Goal: Complete application form

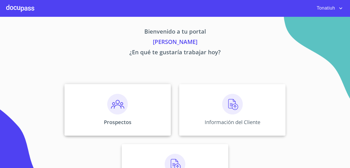
click at [128, 101] on div "Prospectos" at bounding box center [117, 110] width 106 height 52
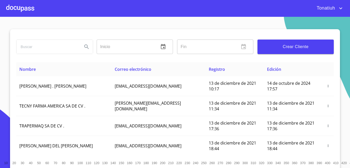
click at [278, 47] on span "Crear Cliente" at bounding box center [296, 46] width 68 height 7
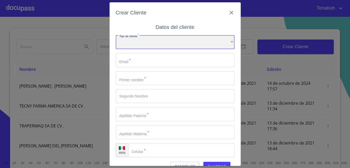
click at [208, 41] on div "​" at bounding box center [175, 42] width 119 height 14
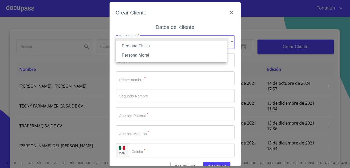
click at [196, 45] on li "Persona Física" at bounding box center [171, 45] width 111 height 9
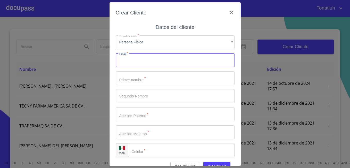
click at [144, 62] on input "Tipo de cliente   *" at bounding box center [175, 60] width 119 height 14
type input "[EMAIL_ADDRESS][DOMAIN_NAME]"
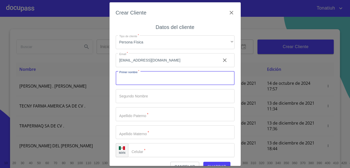
click at [154, 78] on input "Tipo de cliente   *" at bounding box center [175, 78] width 119 height 14
type input "[PERSON_NAME]"
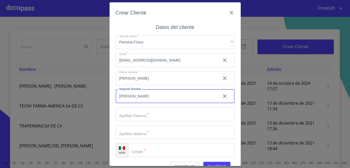
type input "[PERSON_NAME]"
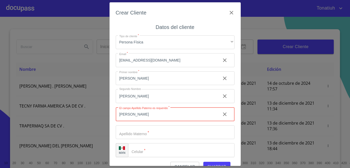
type input "[PERSON_NAME]"
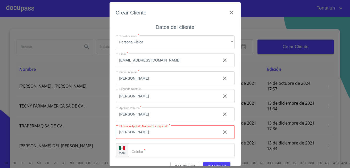
type input "[PERSON_NAME]"
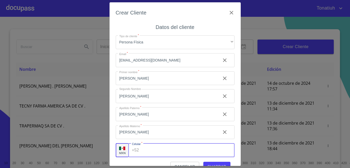
click at [152, 149] on input "Tipo de cliente   *" at bounding box center [187, 150] width 93 height 14
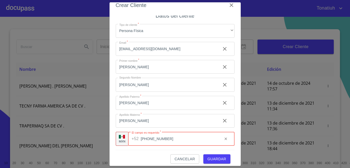
scroll to position [11, 0]
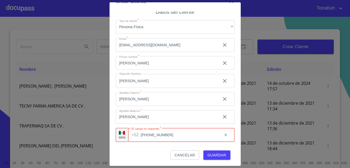
type input "[PHONE_NUMBER]"
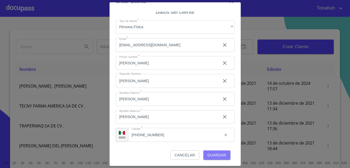
click at [215, 154] on span "Guardar" at bounding box center [216, 155] width 19 height 6
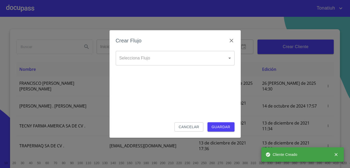
click at [172, 58] on body "Tonatiuh Inicio ​ Fin ​ Crear Cliente Nombre Correo electrónico Registro Edició…" at bounding box center [175, 84] width 350 height 168
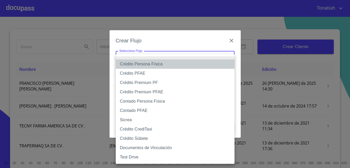
click at [167, 65] on li "Crédito Persona Física" at bounding box center [175, 63] width 119 height 9
type input "61b033e49b8c202ad5bb7912"
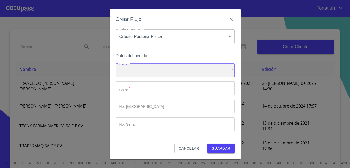
click at [168, 70] on div "​" at bounding box center [175, 70] width 119 height 14
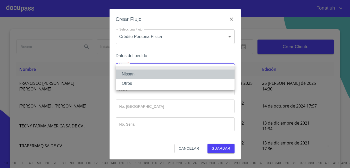
click at [160, 75] on li "Nissan" at bounding box center [175, 73] width 119 height 9
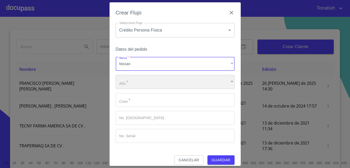
click at [155, 85] on div "​" at bounding box center [175, 82] width 119 height 14
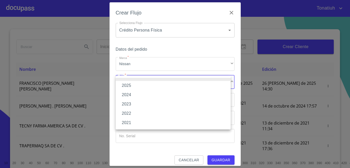
click at [148, 84] on li "2025" at bounding box center [173, 85] width 115 height 9
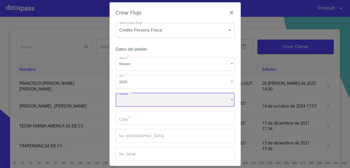
click at [148, 100] on div "​" at bounding box center [175, 100] width 119 height 14
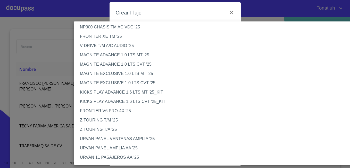
scroll to position [52, 0]
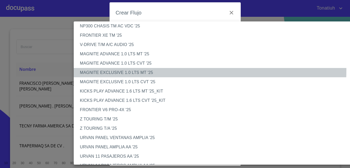
click at [160, 70] on li "MAGNITE EXCLUSIVE 1.0 LTS MT '25" at bounding box center [218, 72] width 288 height 9
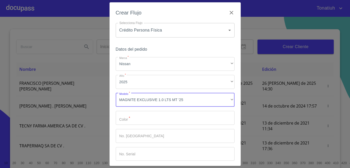
click at [130, 120] on input "Marca   *" at bounding box center [175, 118] width 119 height 14
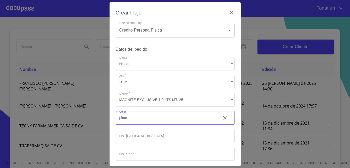
scroll to position [23, 0]
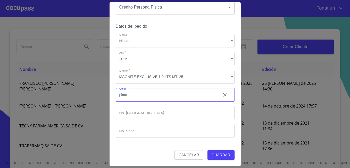
type input "plata"
click at [222, 152] on span "Guardar" at bounding box center [221, 154] width 19 height 6
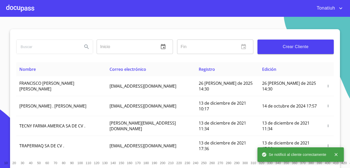
click at [28, 6] on div at bounding box center [20, 8] width 28 height 16
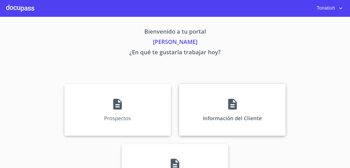
click at [226, 107] on icon at bounding box center [232, 103] width 13 height 13
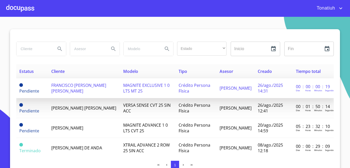
click at [137, 87] on span "MAGNITE EXCLUSIVE 1 0 LTS MT 25" at bounding box center [146, 87] width 46 height 11
